Goal: Transaction & Acquisition: Purchase product/service

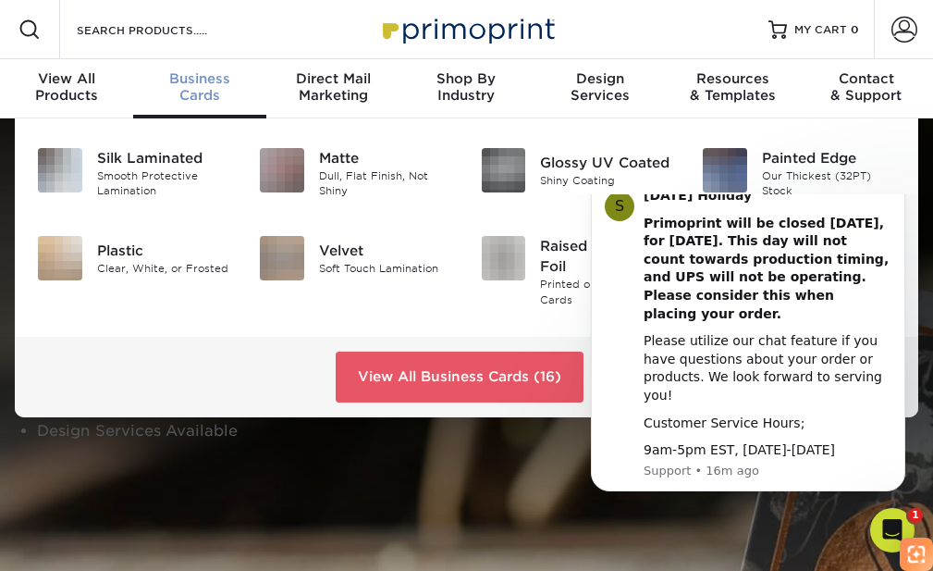
click at [191, 81] on span "Business" at bounding box center [199, 78] width 133 height 17
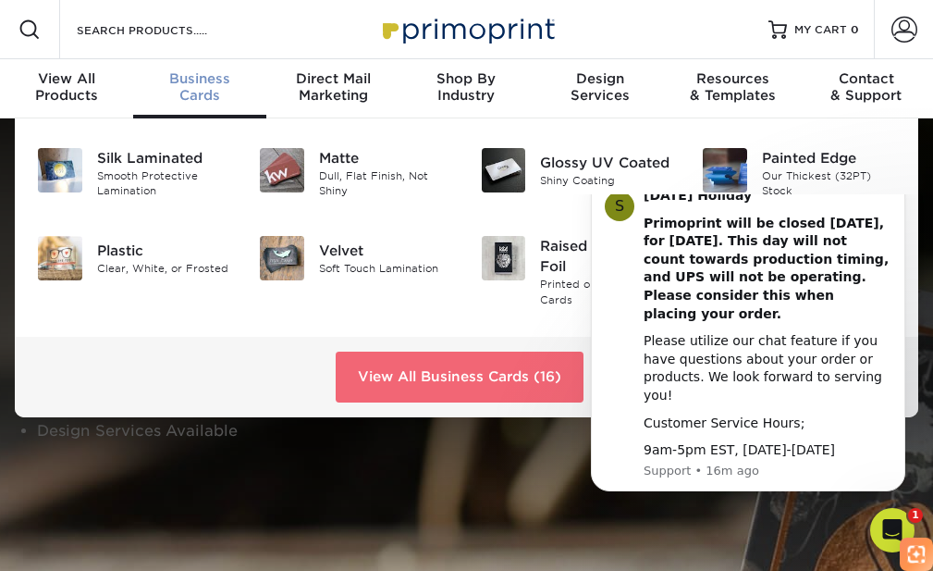
click at [493, 376] on link "View All Business Cards (16)" at bounding box center [460, 377] width 248 height 50
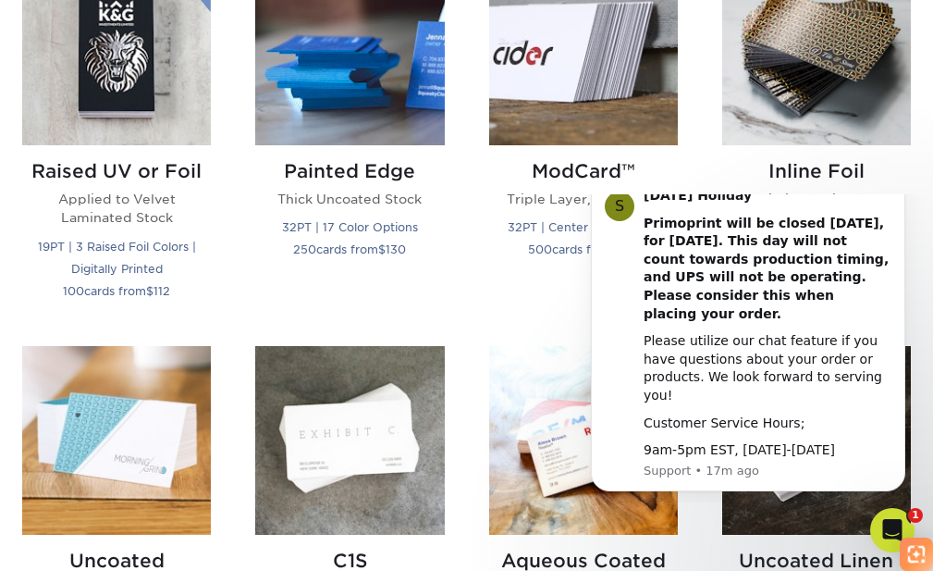
scroll to position [1295, 0]
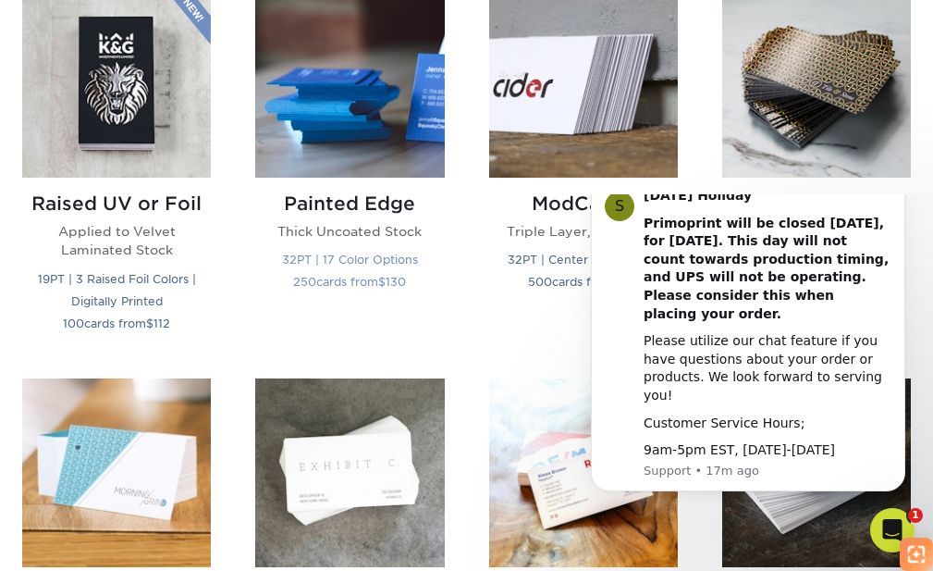
click at [341, 232] on p "Thick Uncoated Stock" at bounding box center [349, 231] width 189 height 19
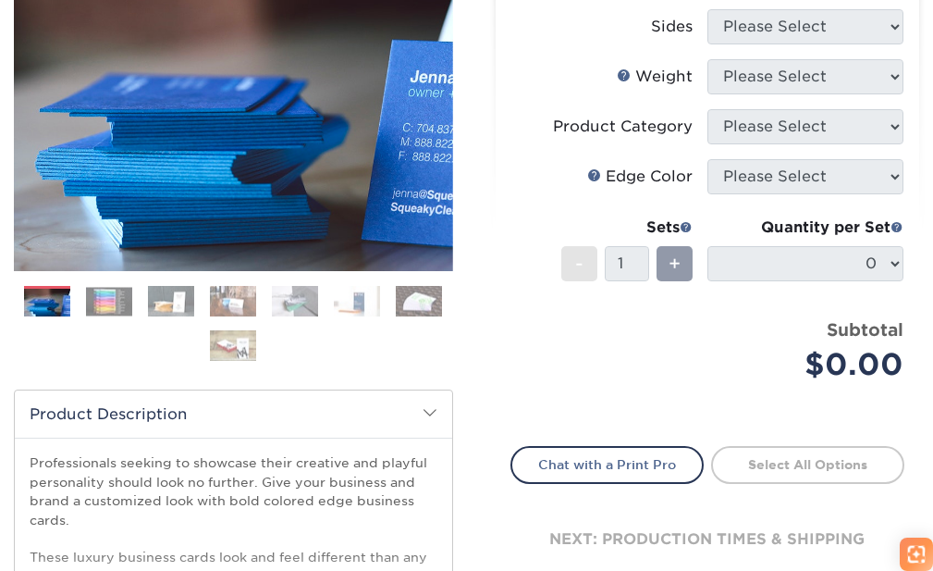
scroll to position [281, 0]
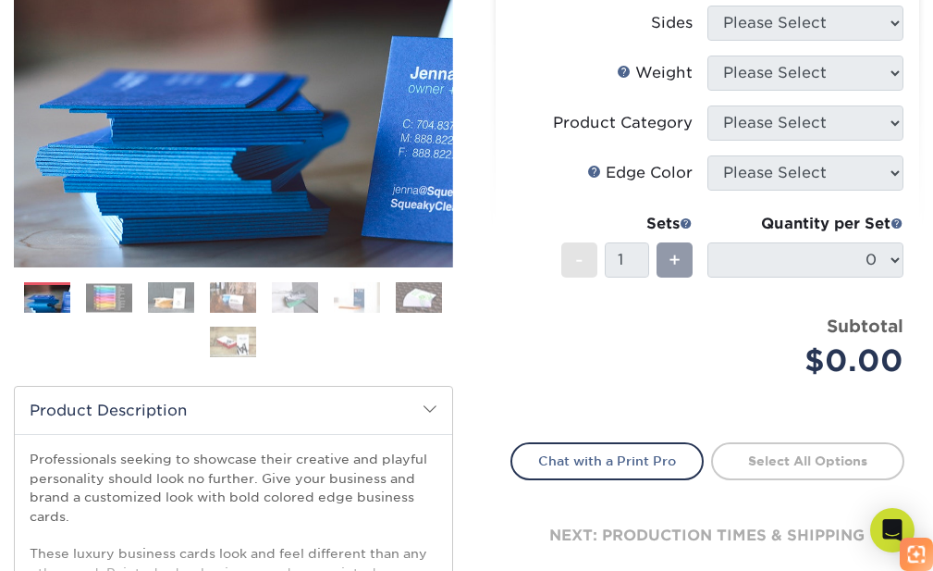
click at [115, 296] on img at bounding box center [109, 297] width 46 height 29
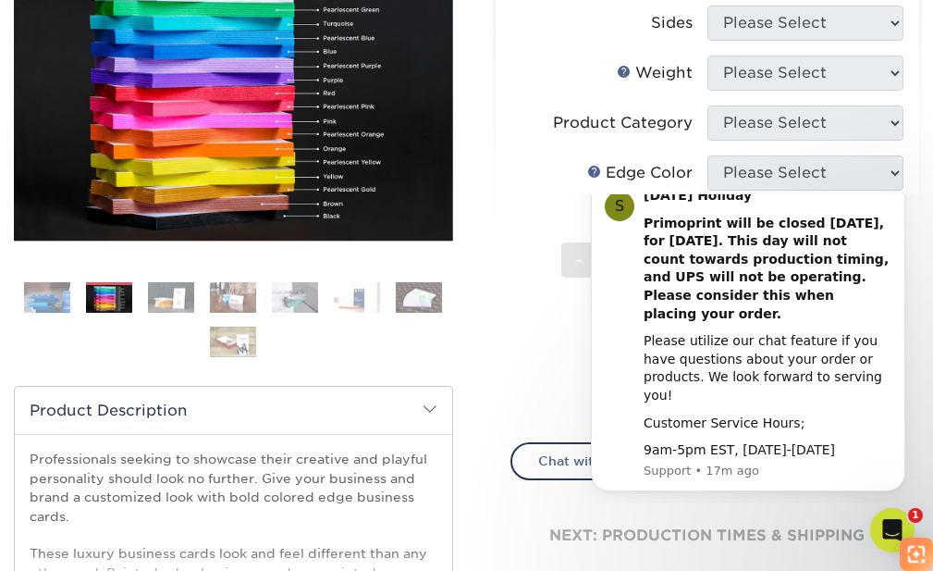
scroll to position [189, 0]
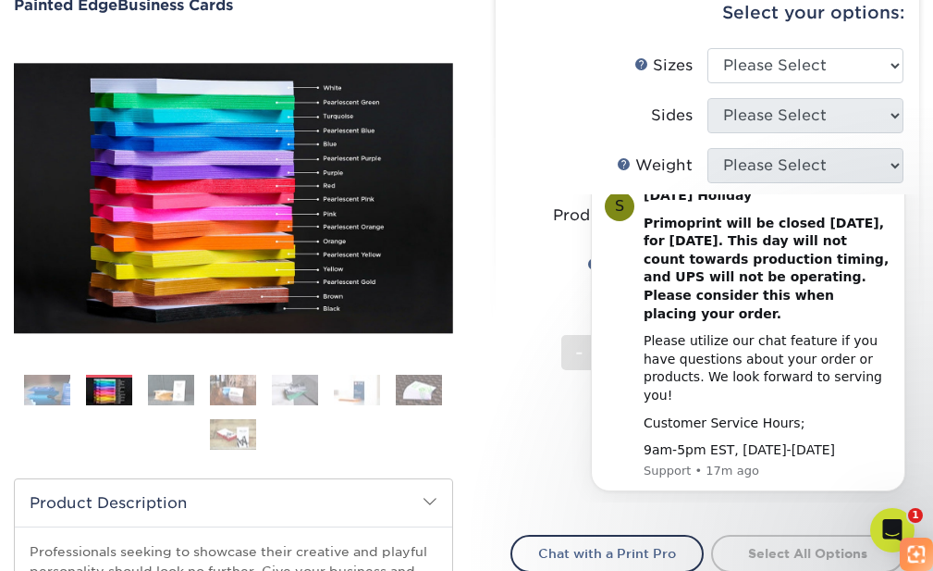
click at [165, 396] on img at bounding box center [171, 390] width 46 height 32
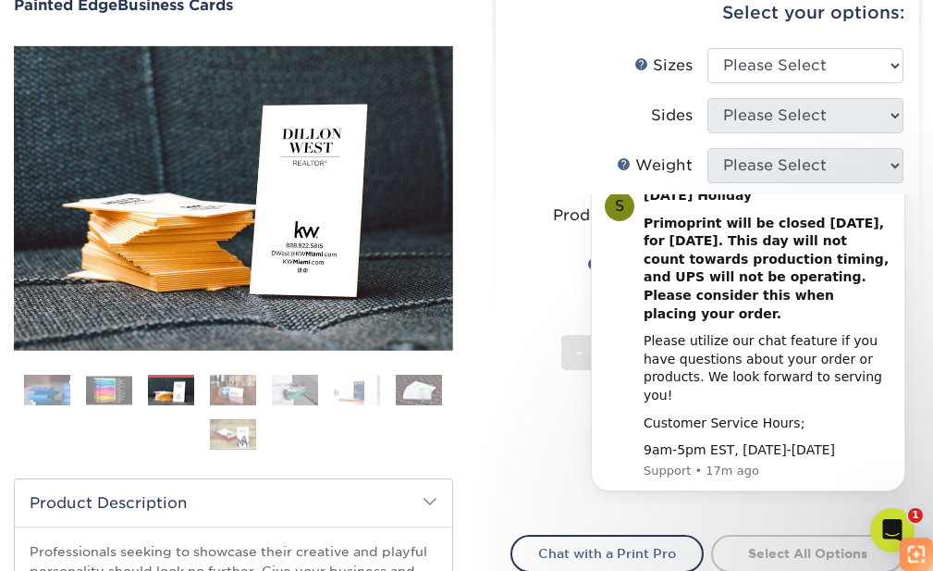
click at [221, 394] on img at bounding box center [233, 390] width 46 height 32
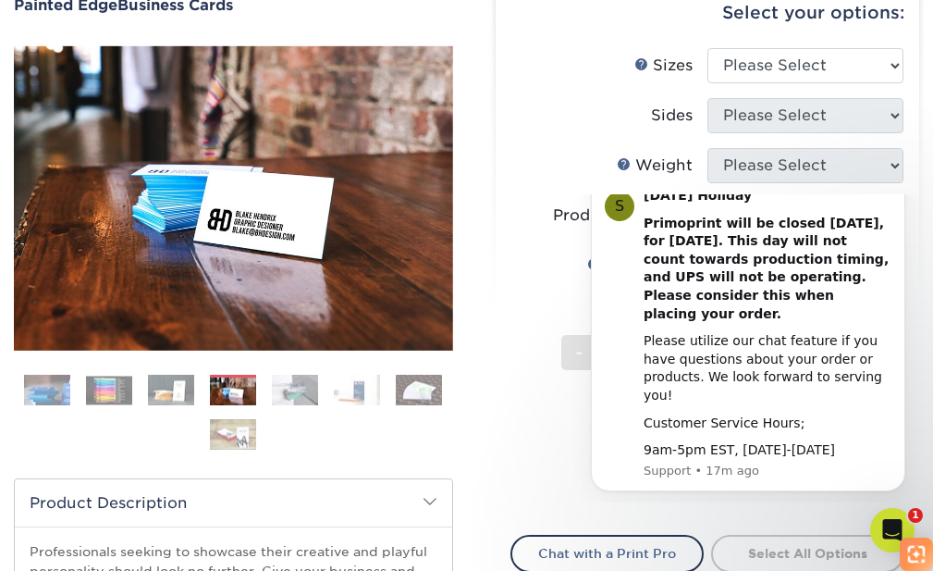
click at [290, 381] on img at bounding box center [295, 390] width 46 height 32
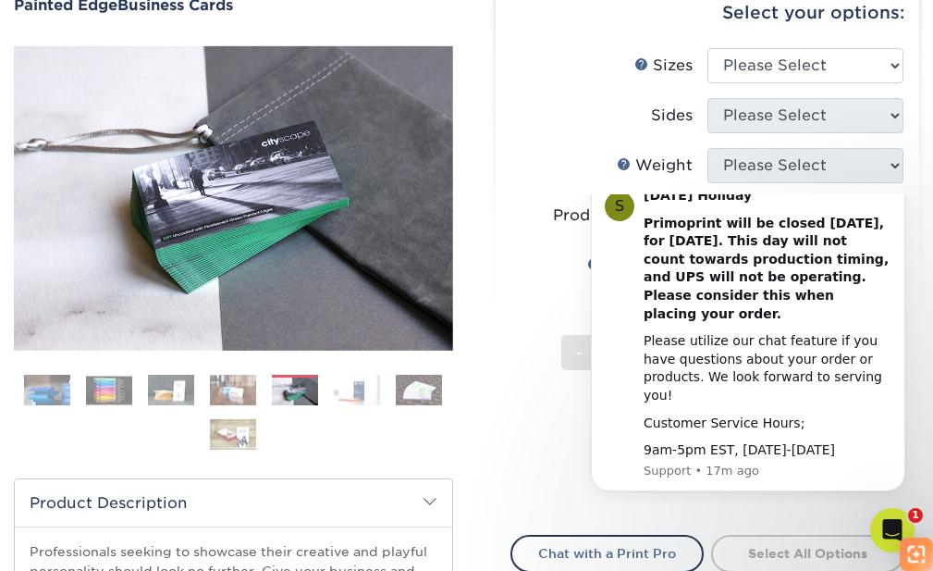
click at [360, 384] on img at bounding box center [357, 390] width 46 height 32
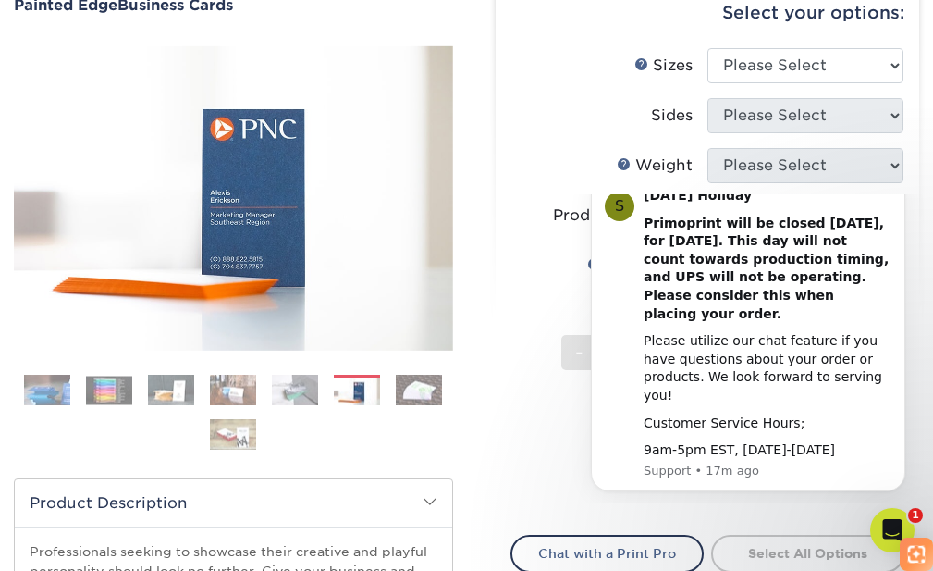
click at [404, 383] on img at bounding box center [419, 390] width 46 height 32
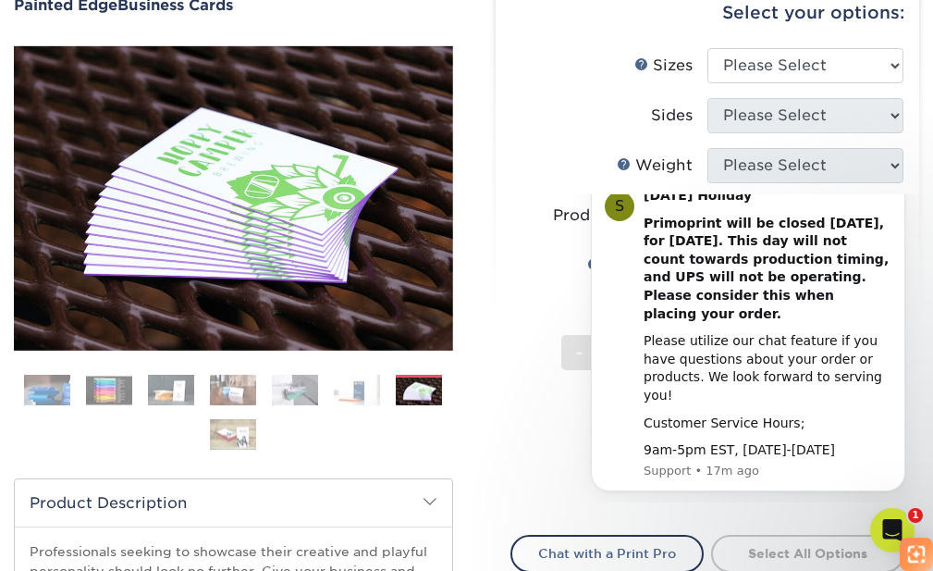
click at [232, 436] on img at bounding box center [233, 434] width 46 height 32
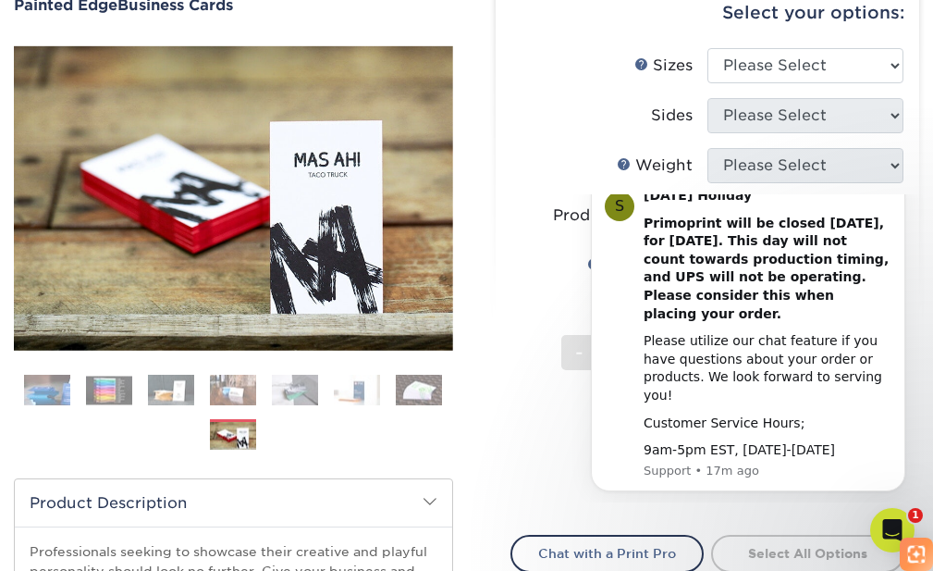
click at [297, 392] on img at bounding box center [295, 390] width 46 height 32
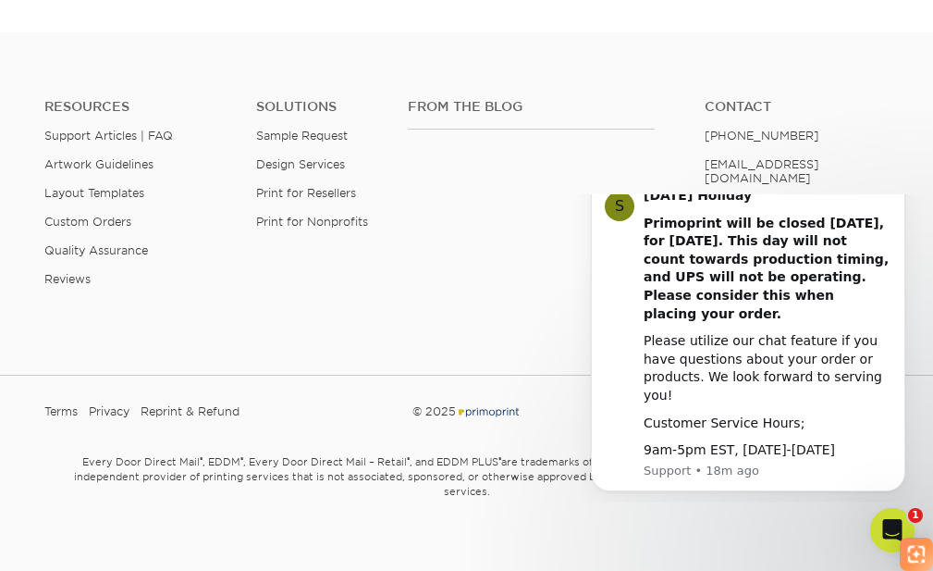
scroll to position [1136, 0]
